Goal: Transaction & Acquisition: Purchase product/service

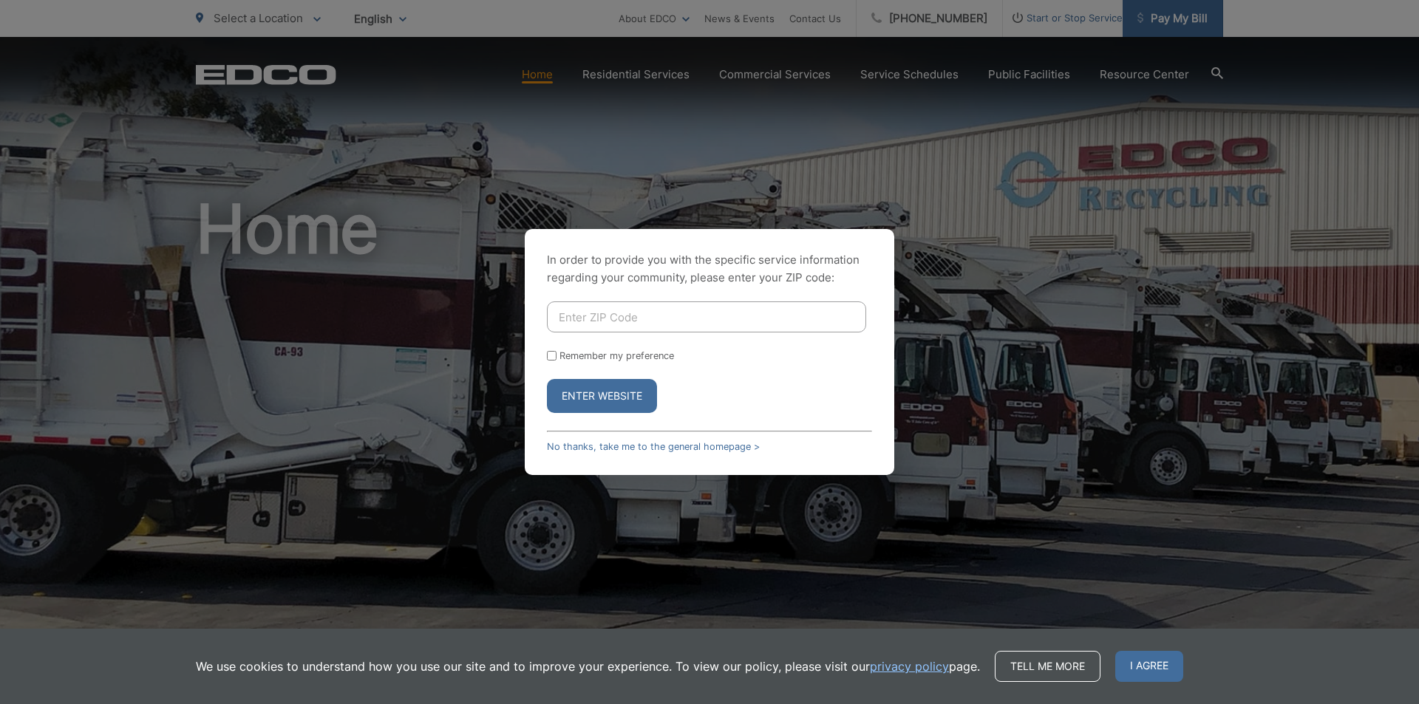
click at [1158, 14] on div "In order to provide you with the specific service information regarding your co…" at bounding box center [709, 352] width 1419 height 704
click at [724, 310] on input "Enter ZIP Code" at bounding box center [706, 317] width 319 height 31
click at [646, 378] on form "Remember my preference Enter Website" at bounding box center [709, 358] width 325 height 112
click at [676, 319] on input "Enter ZIP Code" at bounding box center [706, 317] width 319 height 31
type input "92082"
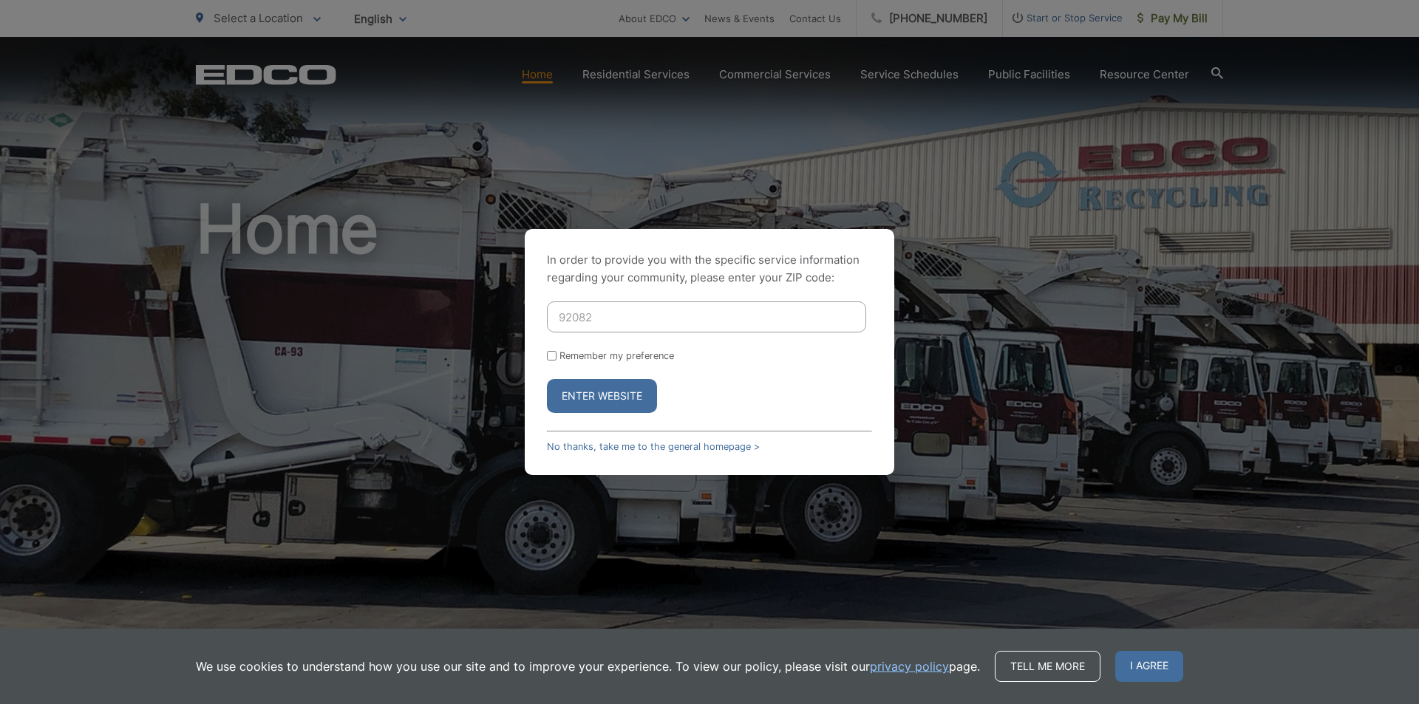
click at [629, 388] on button "Enter Website" at bounding box center [602, 396] width 110 height 34
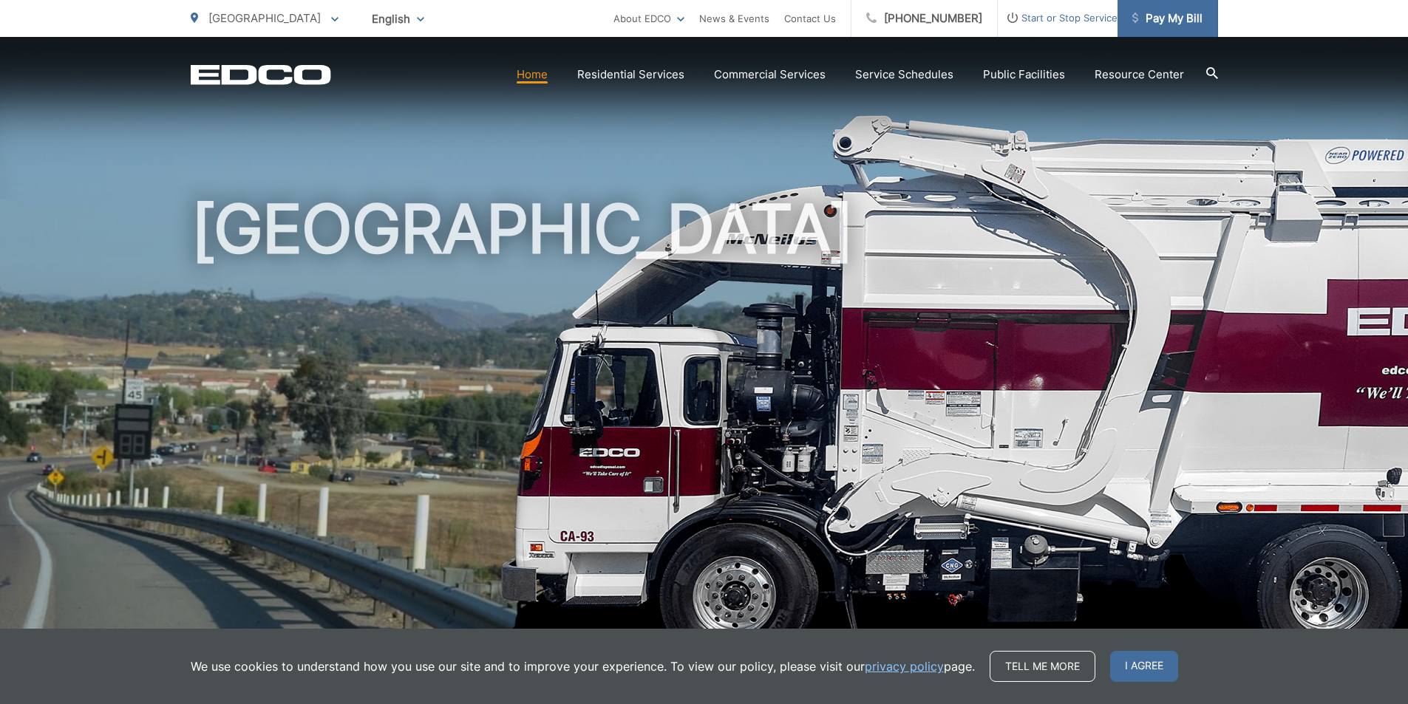
click at [1167, 21] on span "Pay My Bill" at bounding box center [1168, 19] width 70 height 18
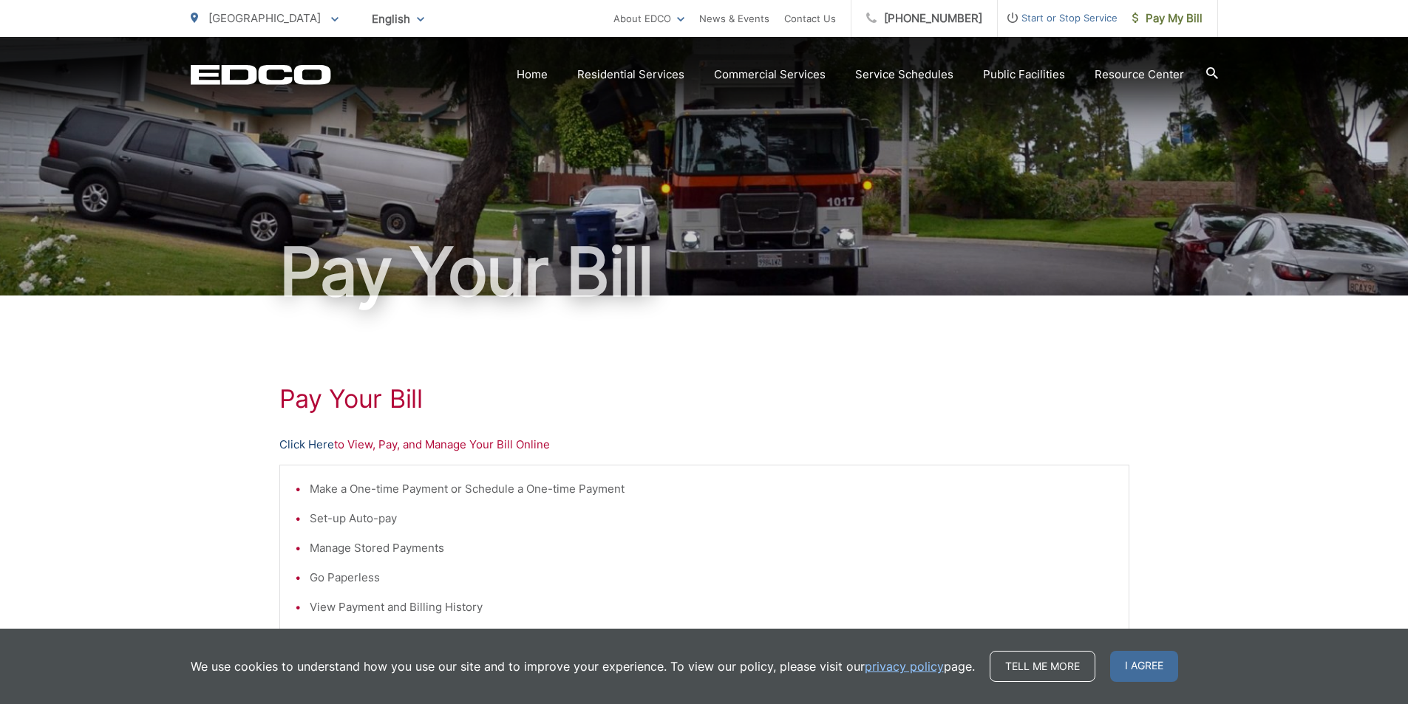
click at [319, 441] on link "Click Here" at bounding box center [306, 445] width 55 height 18
